Goal: Task Accomplishment & Management: Manage account settings

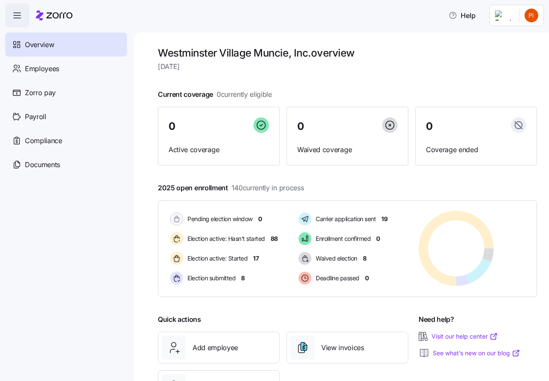
click at [531, 17] on html "Help Overview Employees Zorro pay Payroll Compliance Documents Westminster Vill…" at bounding box center [274, 188] width 549 height 376
click at [510, 85] on div "Log out" at bounding box center [496, 86] width 33 height 9
